Goal: Task Accomplishment & Management: Use online tool/utility

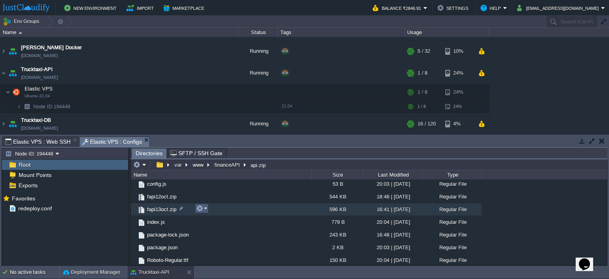
click at [206, 209] on em at bounding box center [201, 208] width 11 height 7
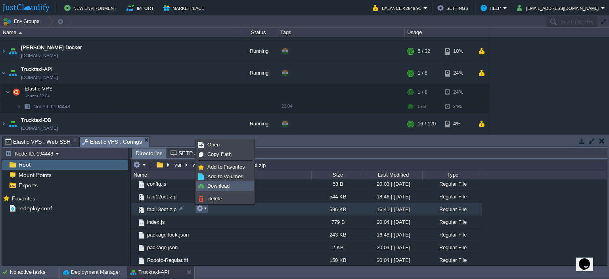
click at [223, 185] on span "Download" at bounding box center [218, 186] width 22 height 6
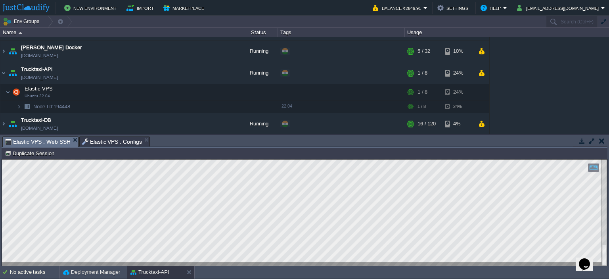
click at [48, 142] on span "Elastic VPS : Web SSH" at bounding box center [37, 142] width 65 height 10
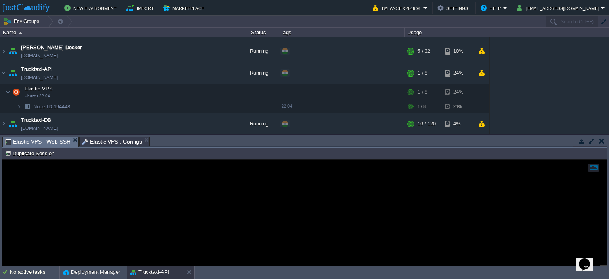
click at [100, 143] on span "Elastic VPS : Configs" at bounding box center [112, 142] width 60 height 10
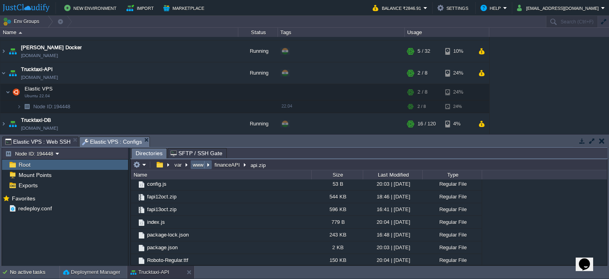
click at [197, 165] on button "www" at bounding box center [198, 164] width 14 height 7
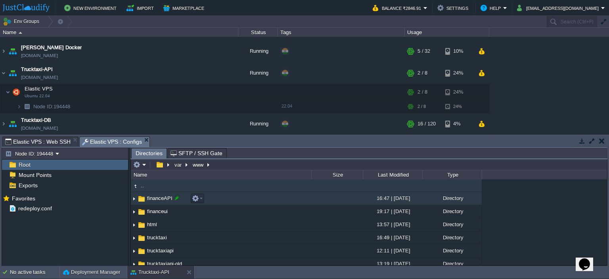
click at [178, 197] on div at bounding box center [176, 197] width 7 height 7
drag, startPoint x: 225, startPoint y: 190, endPoint x: 188, endPoint y: 203, distance: 39.5
drag, startPoint x: 188, startPoint y: 203, endPoint x: 241, endPoint y: 227, distance: 58.6
click at [241, 227] on td "html" at bounding box center [221, 224] width 180 height 13
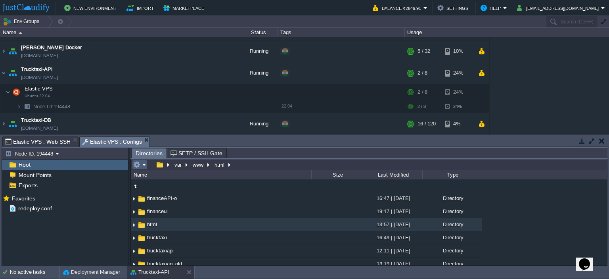
click at [143, 164] on em at bounding box center [139, 164] width 13 height 7
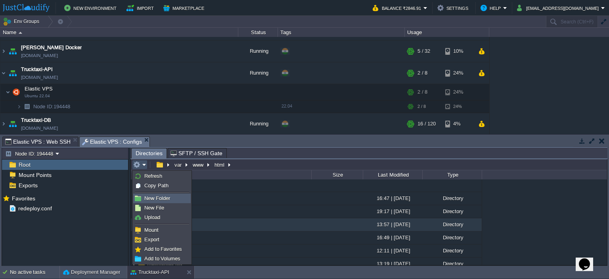
click at [169, 200] on span "New Folder" at bounding box center [157, 198] width 26 height 6
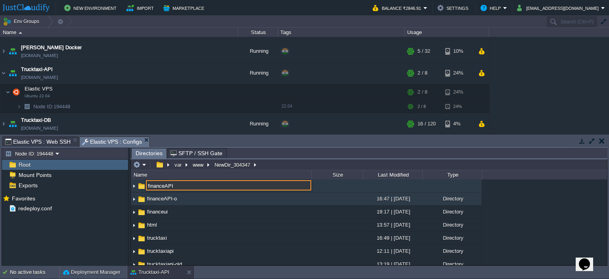
type input "financeAPI"
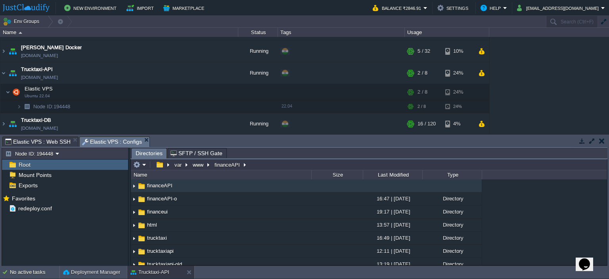
click at [179, 185] on td "financeAPI" at bounding box center [221, 185] width 180 height 13
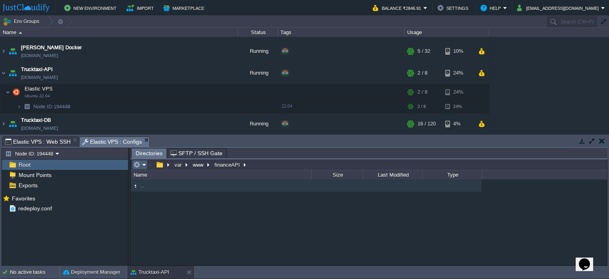
click at [145, 163] on em at bounding box center [139, 164] width 13 height 7
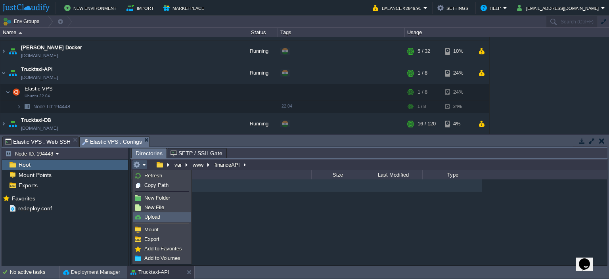
click at [159, 214] on span "Upload" at bounding box center [152, 217] width 16 height 6
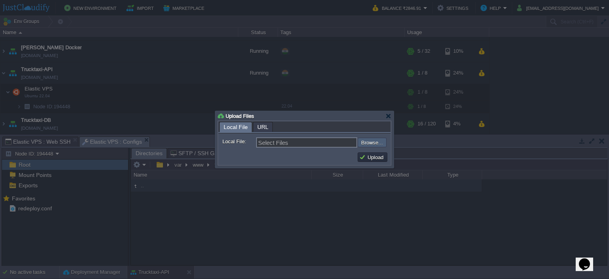
click at [377, 140] on input "file" at bounding box center [336, 143] width 100 height 10
drag, startPoint x: 433, startPoint y: 149, endPoint x: 425, endPoint y: 147, distance: 7.8
click at [433, 149] on div at bounding box center [304, 139] width 609 height 279
click at [383, 140] on input "file" at bounding box center [336, 143] width 100 height 10
type input "C:\fakepath\fapi13oct.zip"
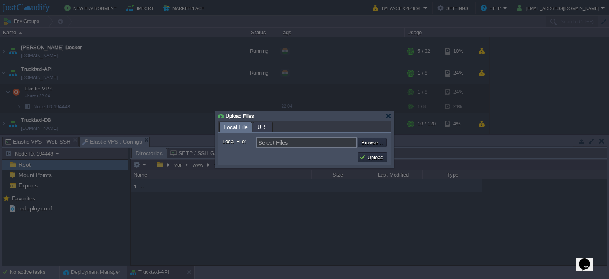
type input "fapi13oct.zip"
click at [375, 159] on button "Upload" at bounding box center [372, 156] width 27 height 7
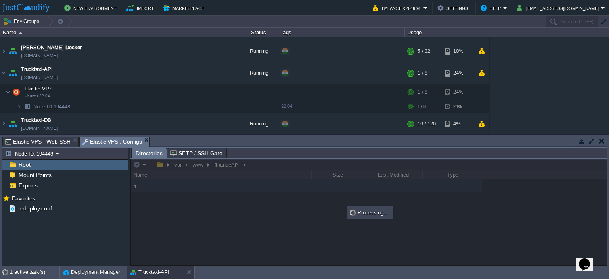
click at [44, 143] on span "Elastic VPS : Web SSH" at bounding box center [37, 142] width 65 height 10
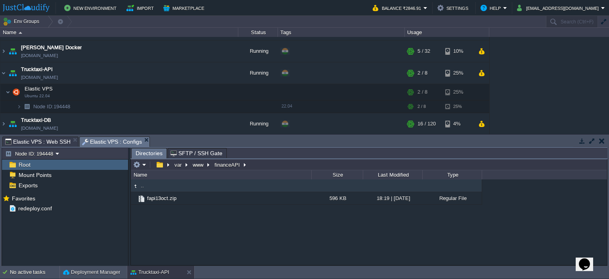
click at [118, 141] on span "Elastic VPS : Configs" at bounding box center [112, 142] width 60 height 10
click at [208, 162] on em "www" at bounding box center [200, 164] width 19 height 7
click at [200, 162] on button "www" at bounding box center [198, 164] width 14 height 7
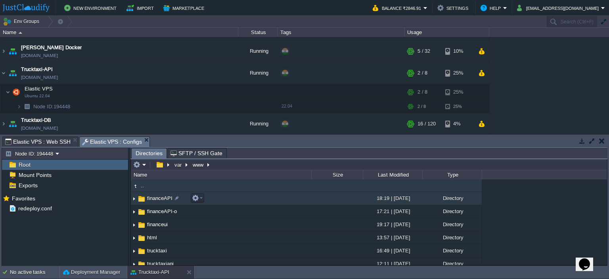
click at [166, 200] on span "financeAPI" at bounding box center [160, 198] width 28 height 7
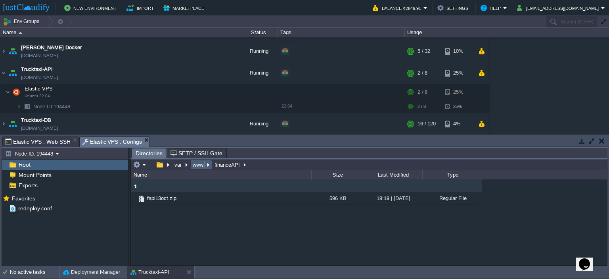
click at [203, 166] on button "www" at bounding box center [198, 164] width 14 height 7
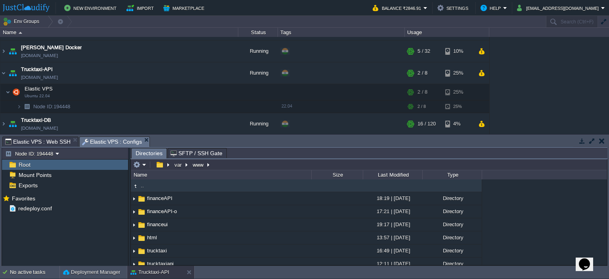
click at [46, 142] on span "Elastic VPS : Web SSH" at bounding box center [37, 142] width 65 height 10
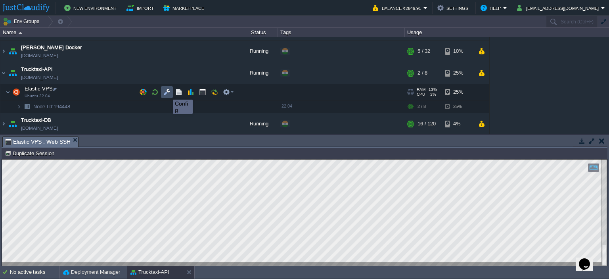
click at [167, 92] on button "button" at bounding box center [166, 91] width 7 height 7
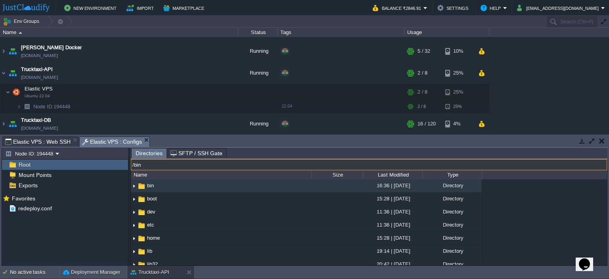
click at [224, 166] on input "/bin" at bounding box center [369, 164] width 476 height 11
type input "/var/www"
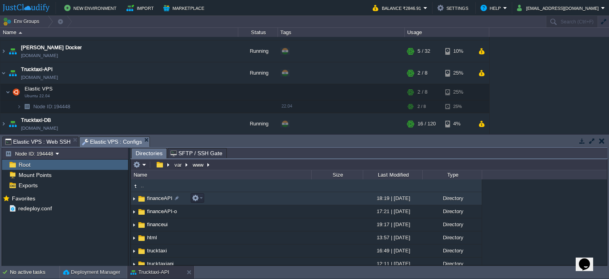
click at [154, 198] on span "financeAPI" at bounding box center [160, 198] width 28 height 7
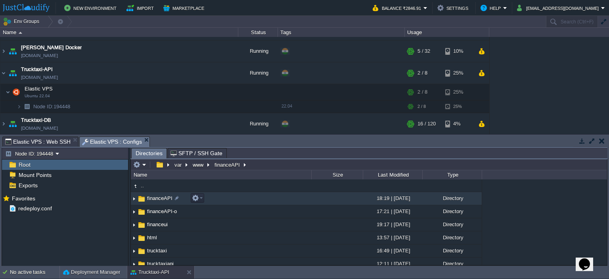
click at [154, 198] on span "financeAPI" at bounding box center [160, 198] width 28 height 7
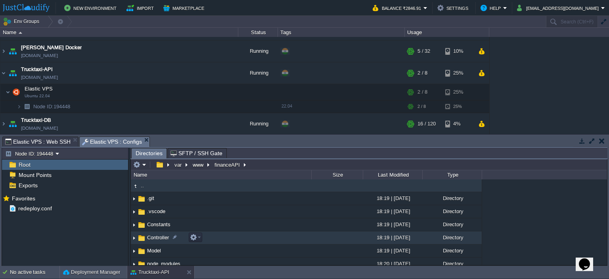
click at [159, 240] on span "Controller" at bounding box center [158, 237] width 24 height 7
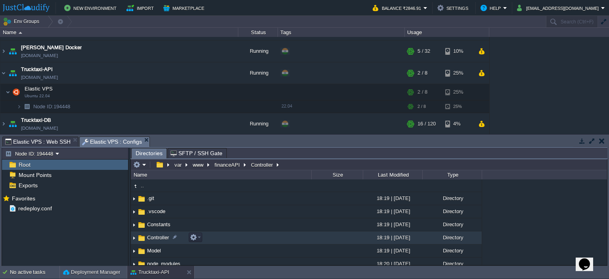
click at [159, 240] on span "Controller" at bounding box center [158, 237] width 24 height 7
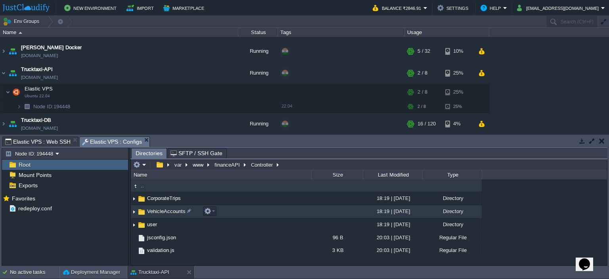
click at [165, 211] on span "VehicleAccounts" at bounding box center [166, 211] width 41 height 7
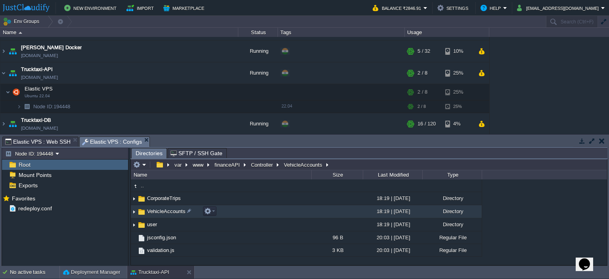
click at [165, 211] on span "VehicleAccounts" at bounding box center [166, 211] width 41 height 7
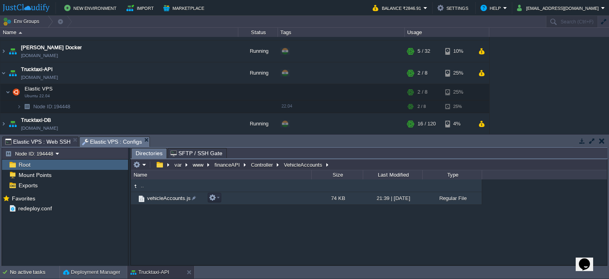
drag, startPoint x: 172, startPoint y: 199, endPoint x: 236, endPoint y: 239, distance: 75.9
click at [243, 244] on div ".. vehicleAccounts.js 74 KB 21:39 | [DATE] Regular File" at bounding box center [369, 222] width 476 height 86
click at [218, 198] on em at bounding box center [214, 197] width 11 height 7
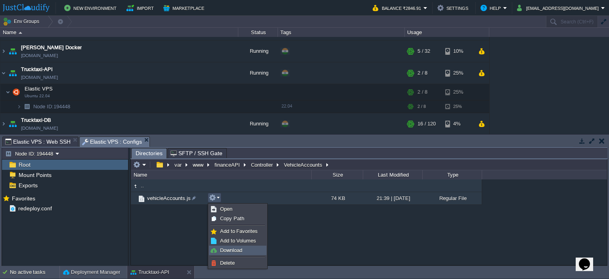
click at [239, 251] on span "Download" at bounding box center [231, 250] width 22 height 6
